Goal: Find specific page/section: Find specific page/section

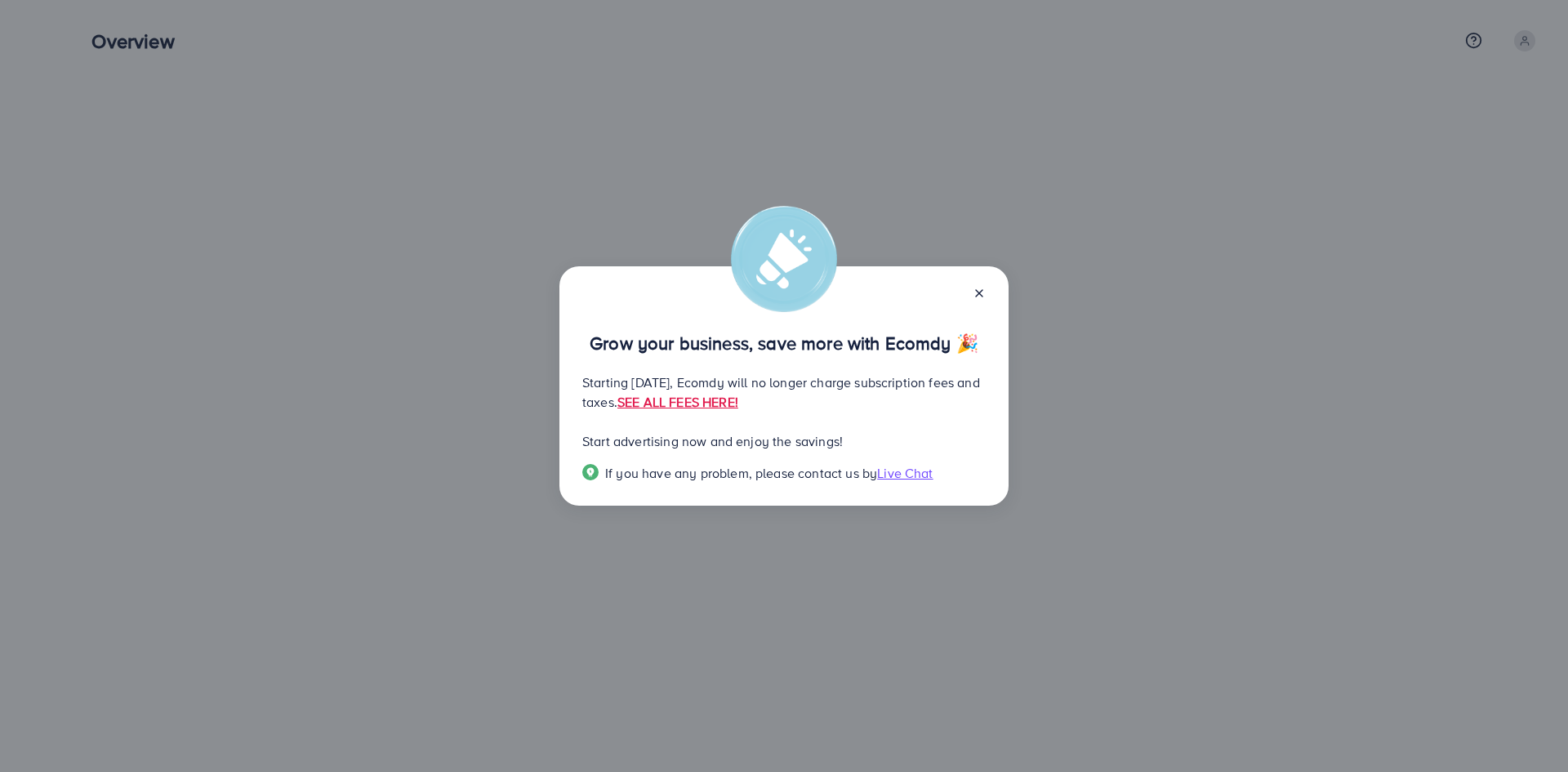
click at [980, 296] on icon at bounding box center [979, 294] width 13 height 13
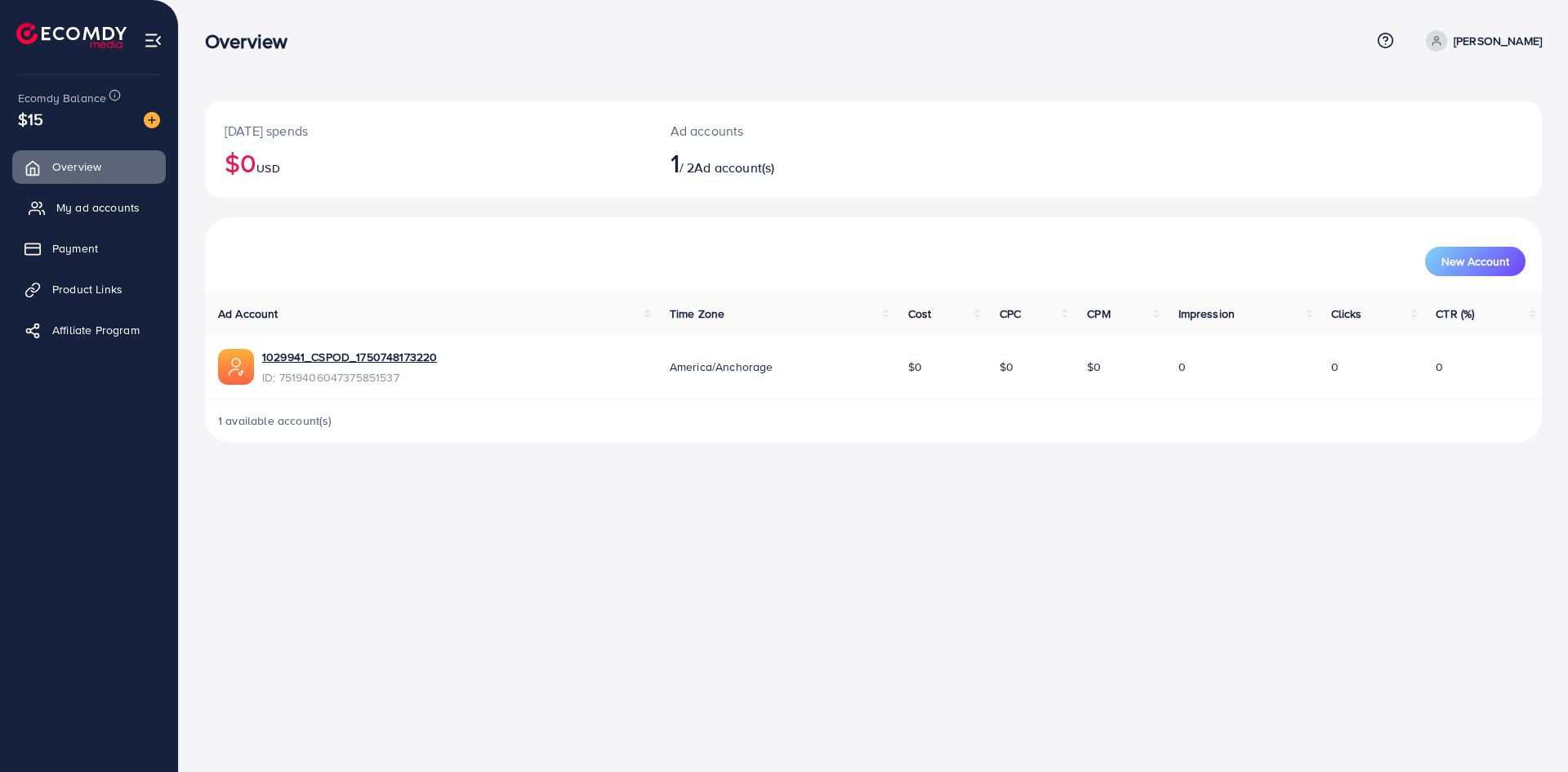
click at [83, 206] on span "My ad accounts" at bounding box center [98, 207] width 83 height 17
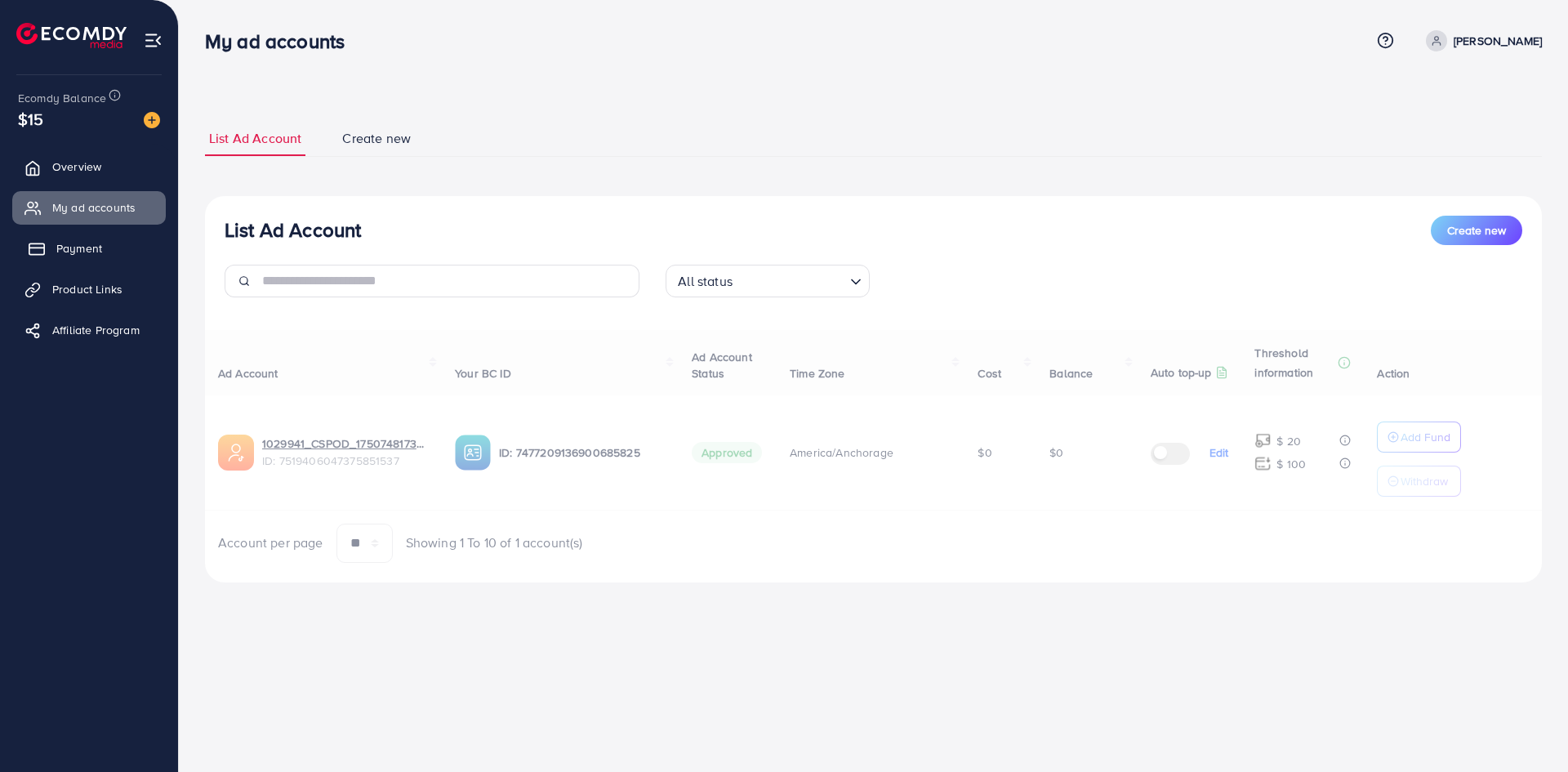
click at [70, 246] on span "Payment" at bounding box center [79, 249] width 46 height 17
